Goal: Task Accomplishment & Management: Complete application form

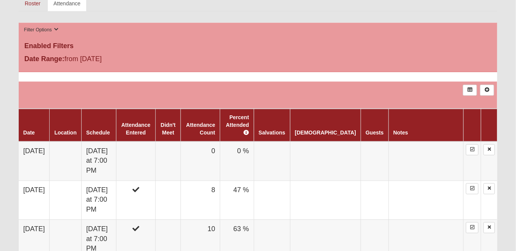
scroll to position [394, 0]
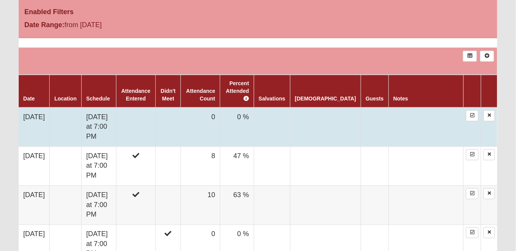
click at [45, 121] on td "[DATE]" at bounding box center [34, 127] width 31 height 39
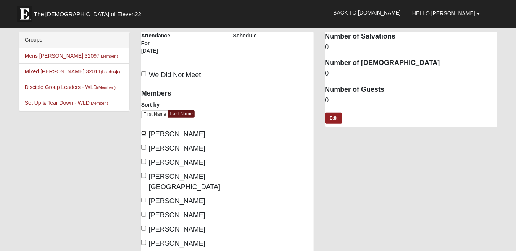
click at [144, 131] on input "[PERSON_NAME]" at bounding box center [143, 133] width 5 height 5
checkbox input "true"
click at [143, 145] on input "[PERSON_NAME]" at bounding box center [143, 147] width 5 height 5
checkbox input "true"
click at [143, 160] on input "[PERSON_NAME]" at bounding box center [143, 161] width 5 height 5
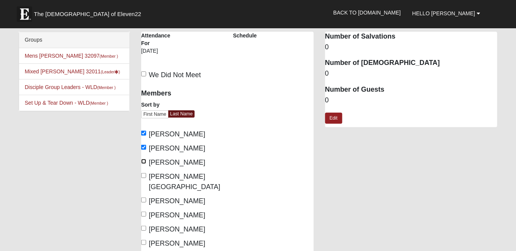
checkbox input "true"
click at [142, 175] on input "[PERSON_NAME][GEOGRAPHIC_DATA]" at bounding box center [143, 175] width 5 height 5
checkbox input "true"
click at [143, 197] on input "[PERSON_NAME]" at bounding box center [143, 199] width 5 height 5
checkbox input "true"
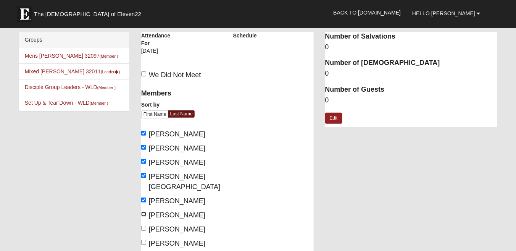
click at [142, 212] on input "[PERSON_NAME]" at bounding box center [143, 214] width 5 height 5
checkbox input "true"
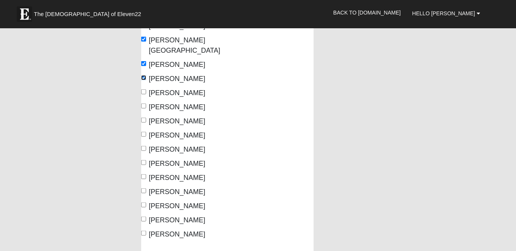
scroll to position [142, 0]
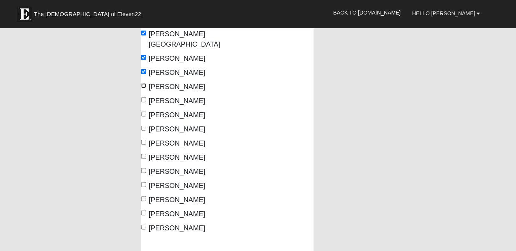
click at [144, 83] on input "[PERSON_NAME]" at bounding box center [143, 85] width 5 height 5
checkbox input "true"
click at [142, 97] on input "[PERSON_NAME]" at bounding box center [143, 99] width 5 height 5
checkbox input "true"
click at [144, 140] on input "[PERSON_NAME]" at bounding box center [143, 142] width 5 height 5
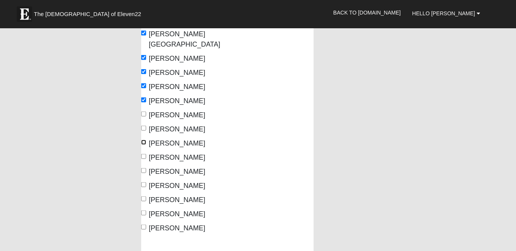
checkbox input "true"
click at [143, 154] on input "[PERSON_NAME]" at bounding box center [143, 156] width 5 height 5
checkbox input "true"
click at [133, 158] on div "Groups Mens [PERSON_NAME] 32097 (Member ) Mixed [PERSON_NAME] 32011 (Leader ) D…" at bounding box center [258, 102] width 490 height 426
click at [142, 168] on input "[PERSON_NAME]" at bounding box center [143, 170] width 5 height 5
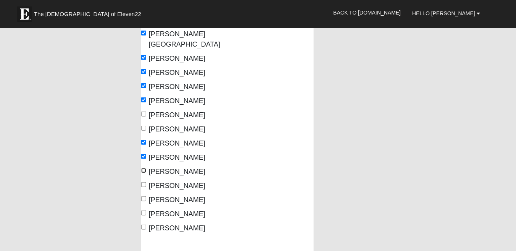
checkbox input "true"
click at [144, 182] on input "[PERSON_NAME]" at bounding box center [143, 184] width 5 height 5
checkbox input "true"
click at [145, 196] on input "[PERSON_NAME]" at bounding box center [143, 198] width 5 height 5
checkbox input "true"
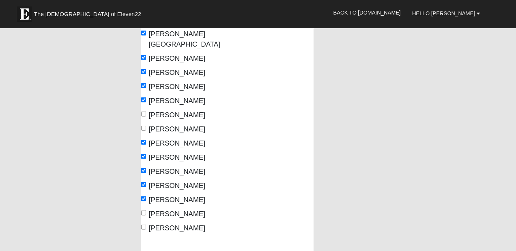
click at [321, 207] on div "Mixed [PERSON_NAME] 32011 Attendance Attendance For [DATE] Schedule" at bounding box center [320, 102] width 368 height 426
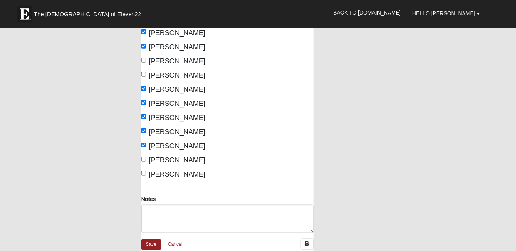
scroll to position [203, 0]
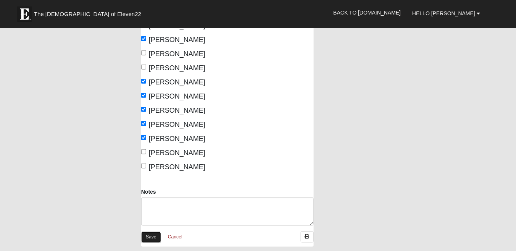
click at [150, 232] on link "Save" at bounding box center [151, 237] width 20 height 11
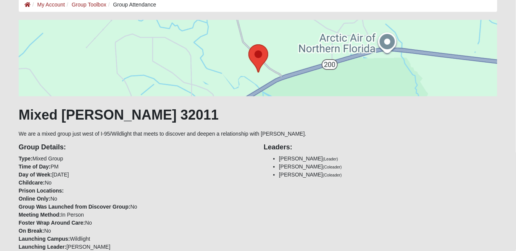
scroll to position [44, 0]
